Goal: Task Accomplishment & Management: Manage account settings

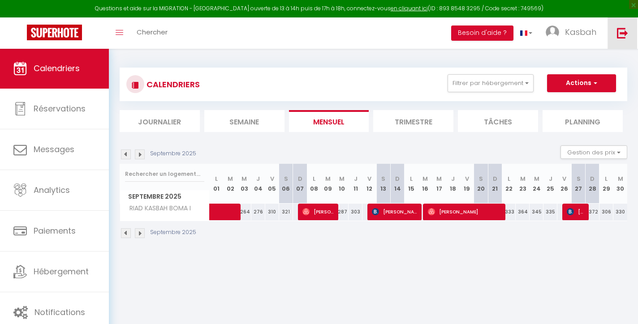
click at [618, 33] on img at bounding box center [622, 32] width 11 height 11
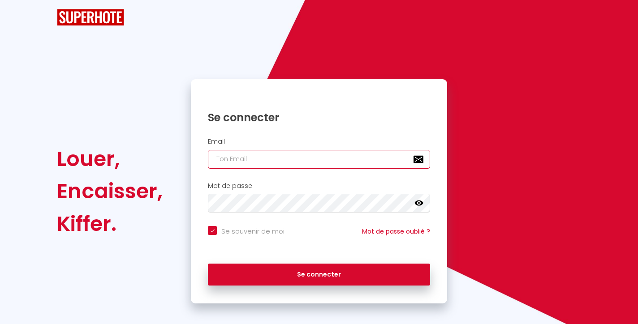
checkbox input "true"
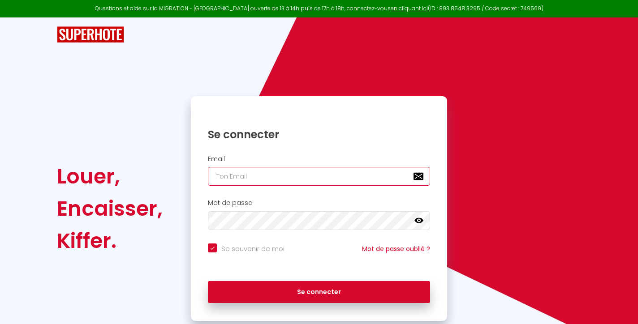
type input "i"
checkbox input "true"
type input "in"
checkbox input "true"
type input "inf"
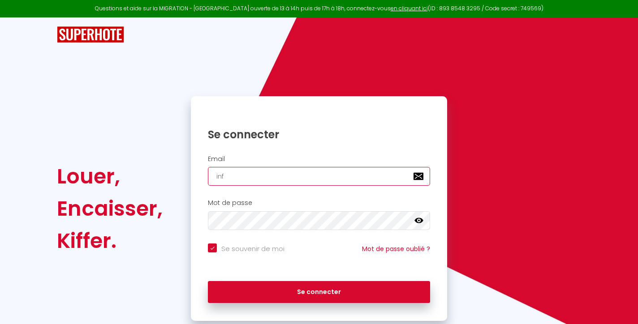
checkbox input "true"
type input "info"
checkbox input "true"
type input "[EMAIL_ADDRESS][DOMAIN_NAME]"
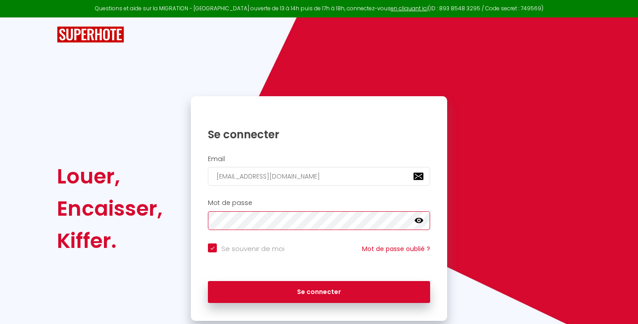
click at [319, 291] on button "Se connecter" at bounding box center [319, 292] width 222 height 22
checkbox input "true"
